Goal: Task Accomplishment & Management: Manage account settings

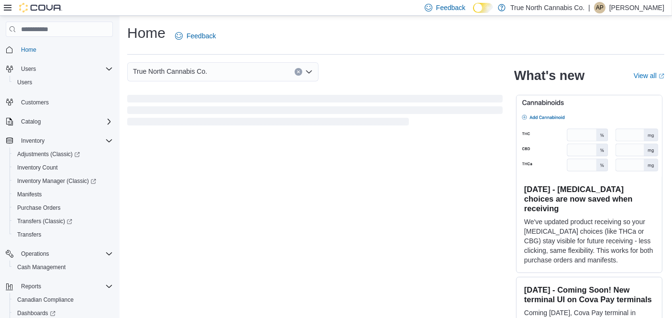
click at [622, 10] on p "[PERSON_NAME]" at bounding box center [637, 7] width 55 height 11
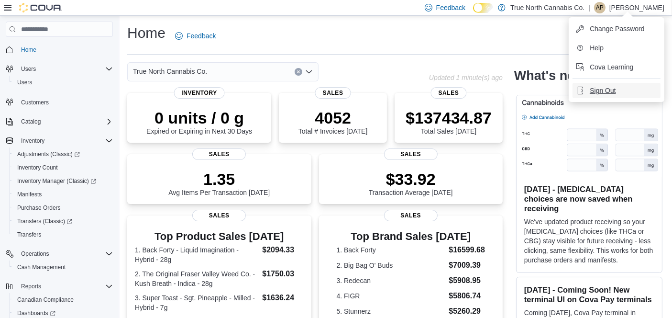
click at [600, 85] on button "Sign Out" at bounding box center [617, 90] width 88 height 15
